Goal: Entertainment & Leisure: Consume media (video, audio)

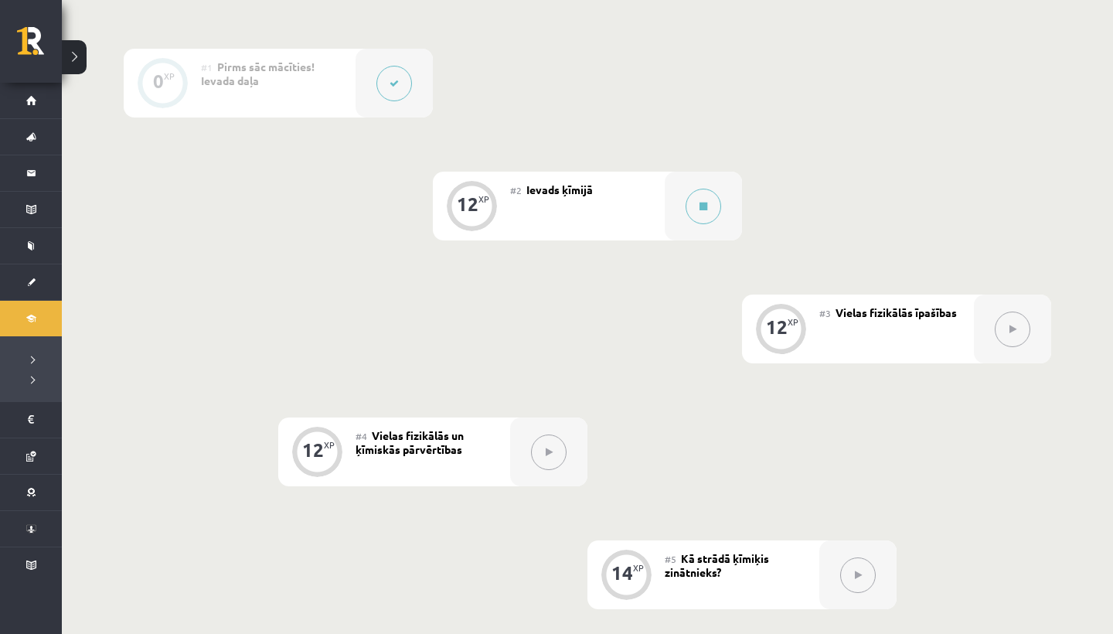
scroll to position [366, 0]
click at [712, 213] on button at bounding box center [703, 208] width 36 height 36
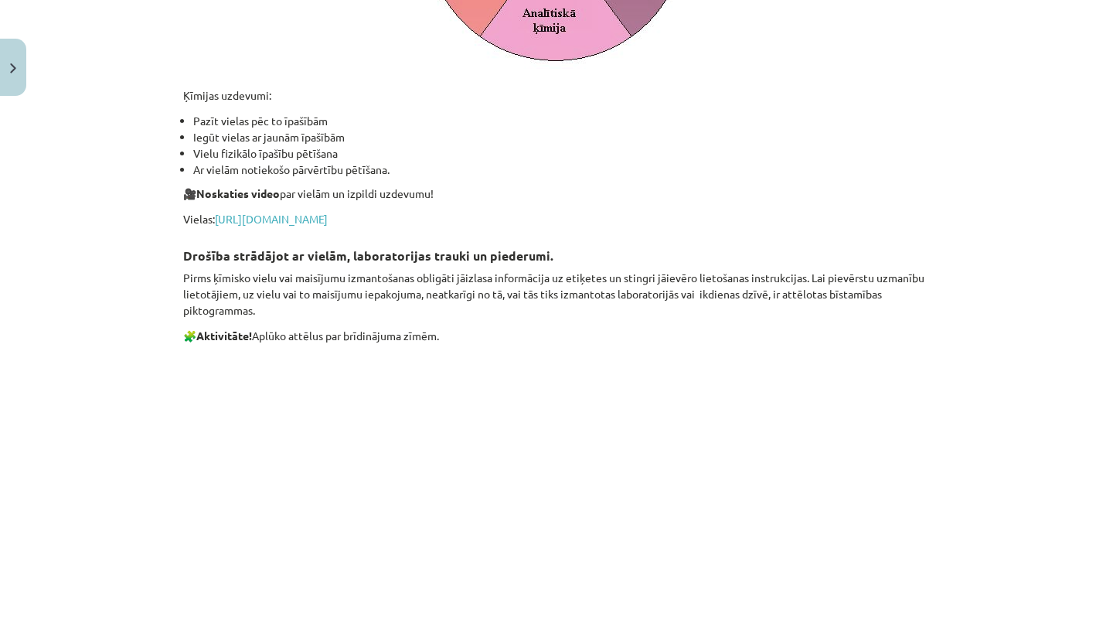
scroll to position [2055, 0]
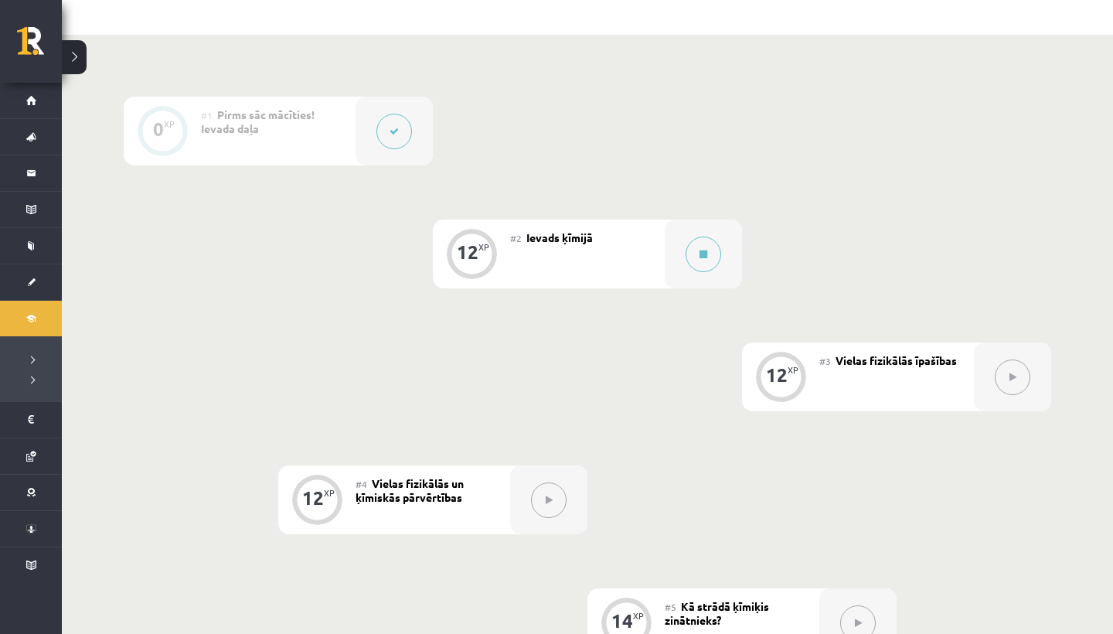
scroll to position [352, 0]
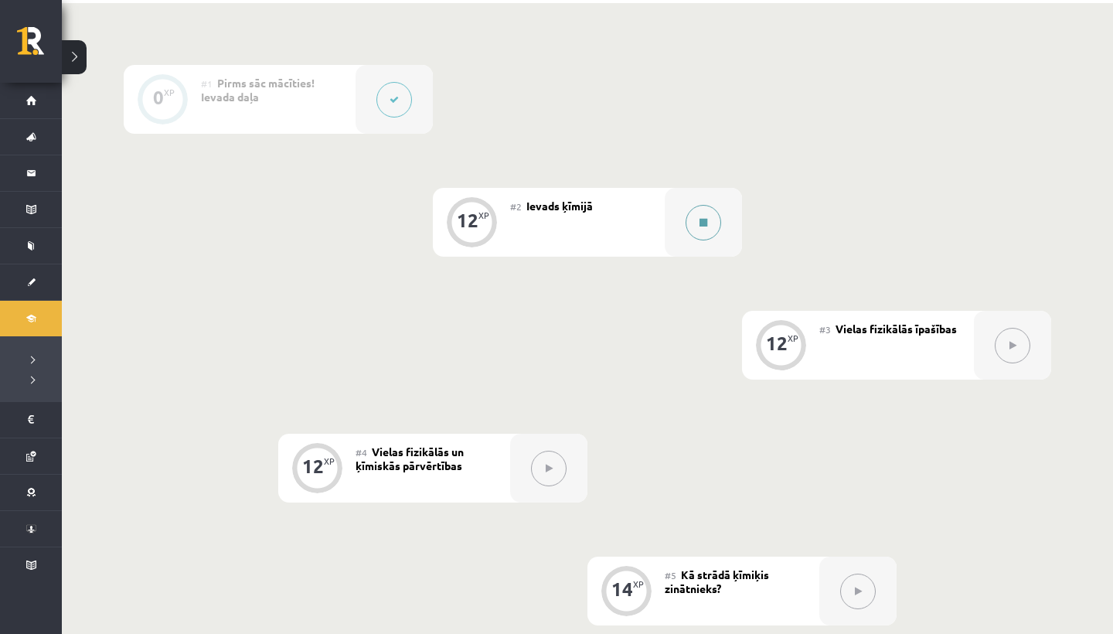
click at [700, 218] on icon at bounding box center [703, 222] width 8 height 9
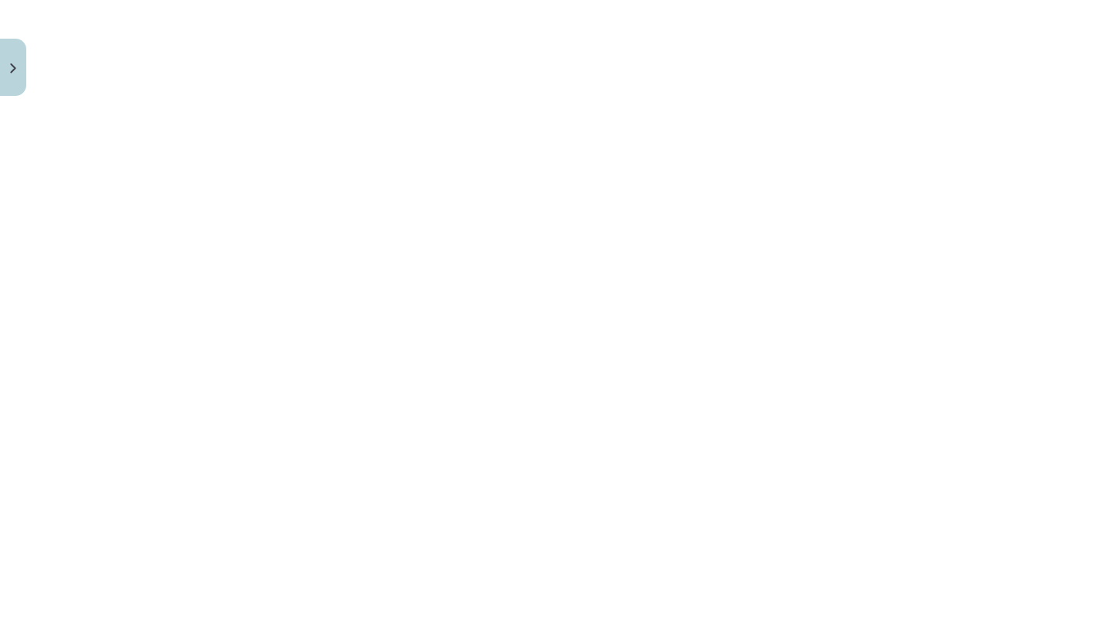
scroll to position [2443, 0]
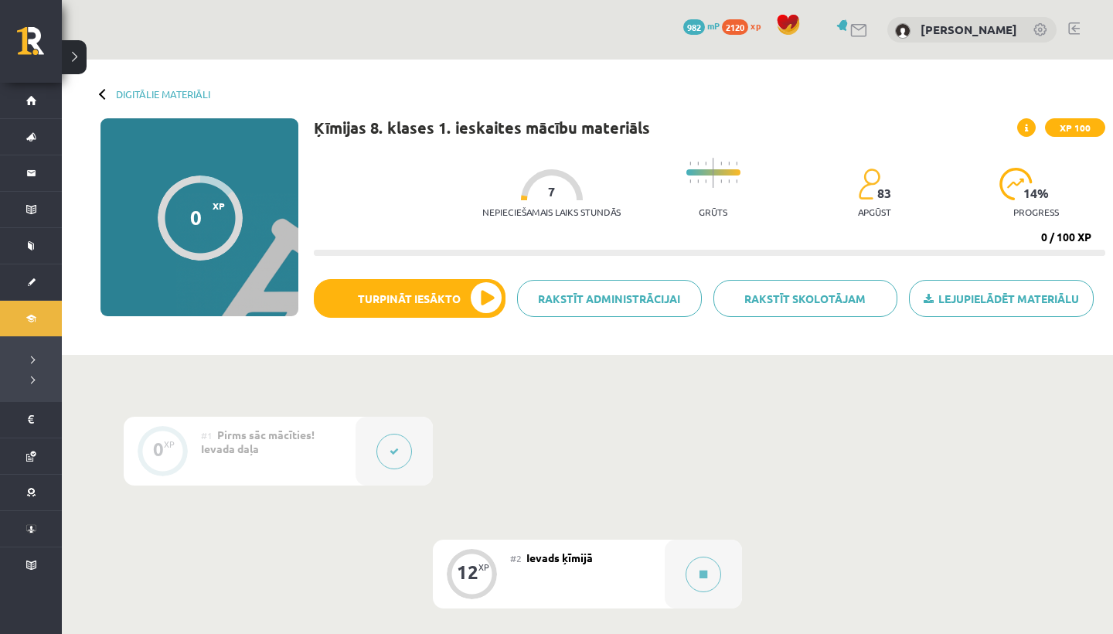
scroll to position [352, 0]
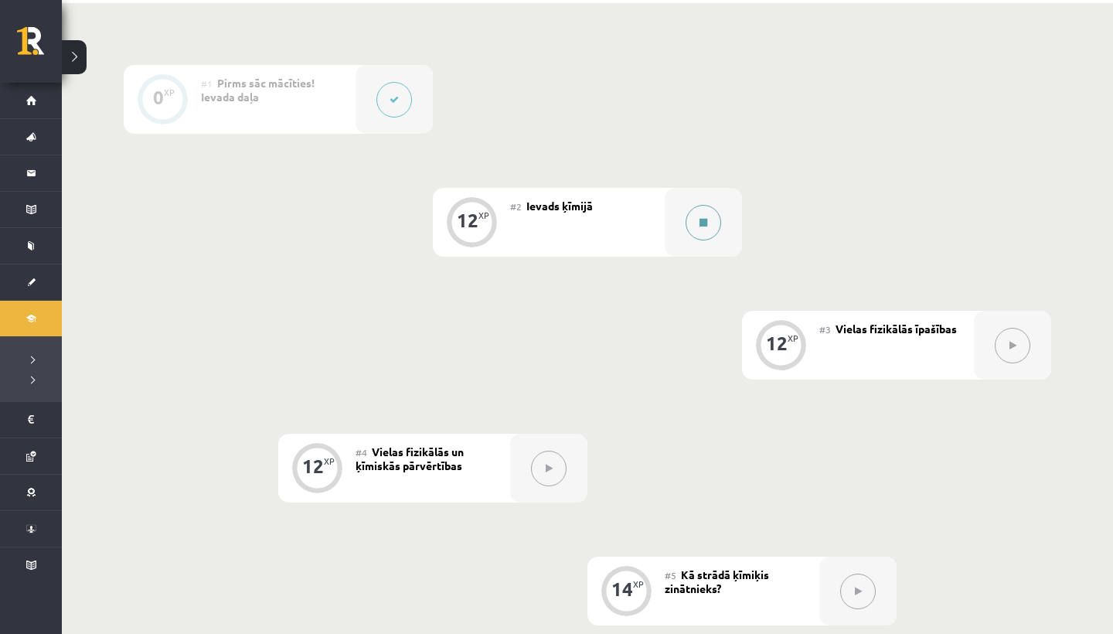
click at [704, 223] on icon at bounding box center [703, 222] width 8 height 9
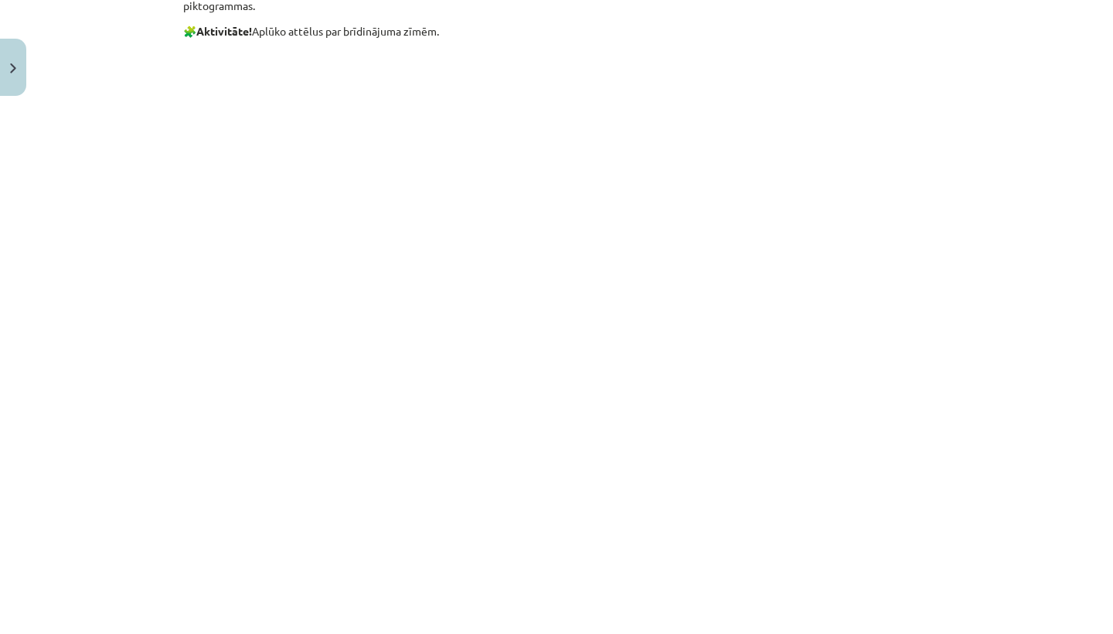
scroll to position [2504, 0]
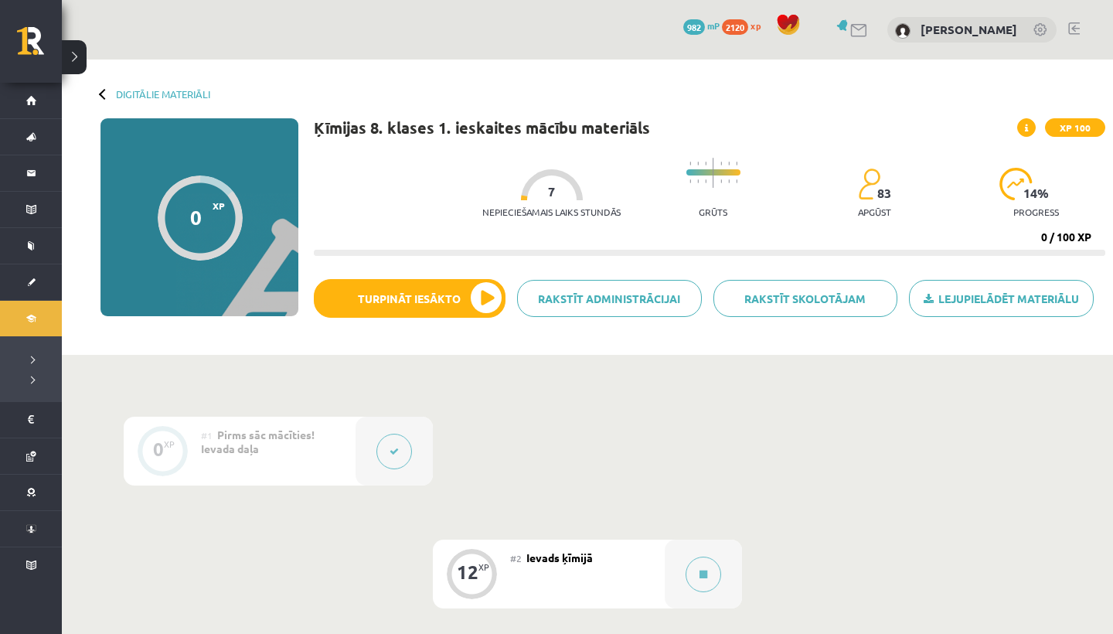
scroll to position [352, 0]
